Goal: Find contact information: Find contact information

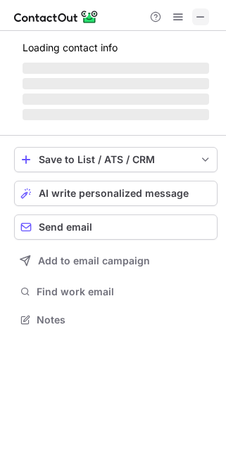
scroll to position [6, 6]
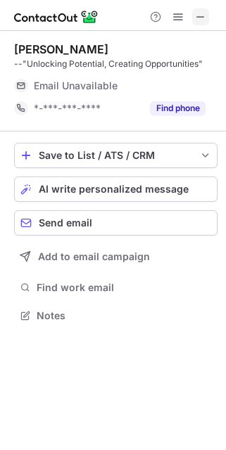
click at [201, 18] on span at bounding box center [200, 16] width 11 height 11
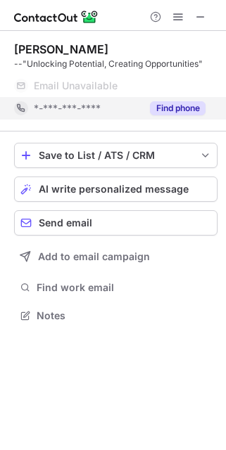
click at [184, 106] on button "Find phone" at bounding box center [178, 108] width 56 height 14
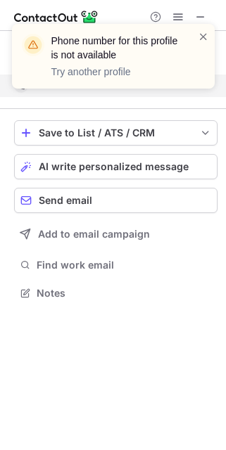
scroll to position [7, 6]
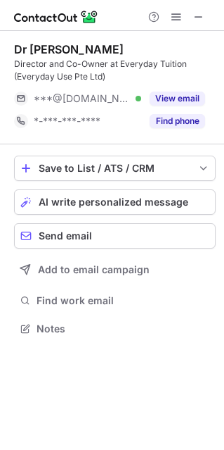
scroll to position [318, 224]
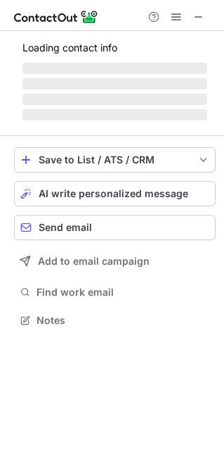
scroll to position [341, 224]
